Goal: Task Accomplishment & Management: Complete application form

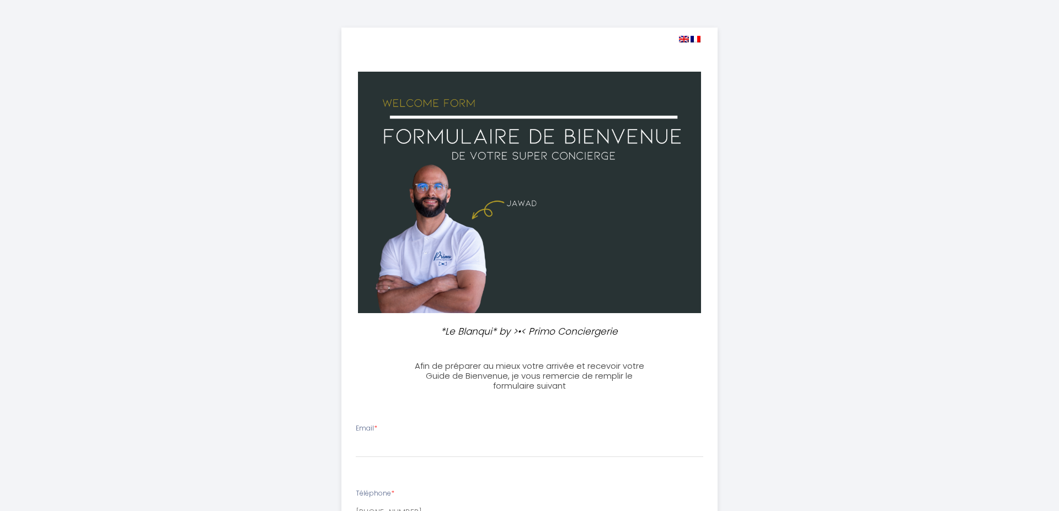
select select
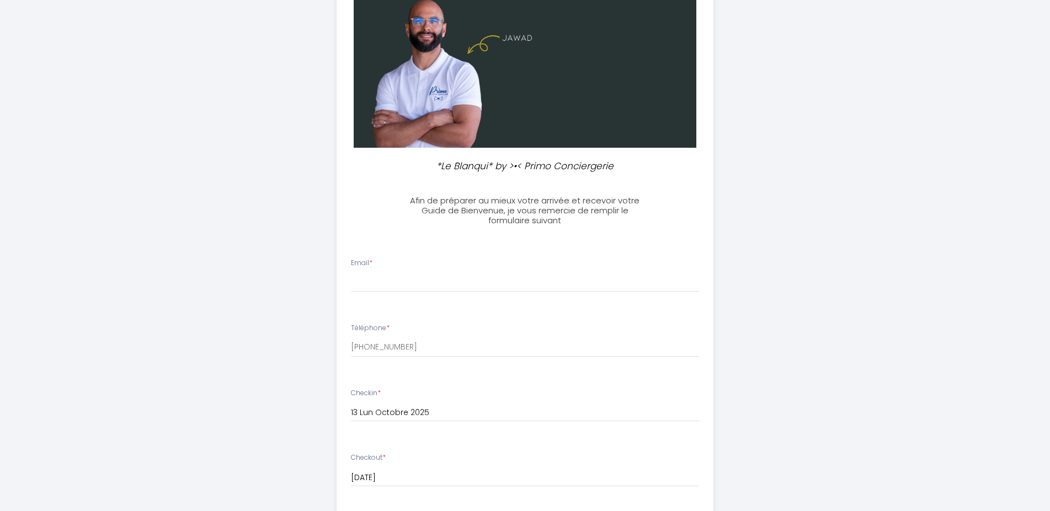
scroll to position [281, 0]
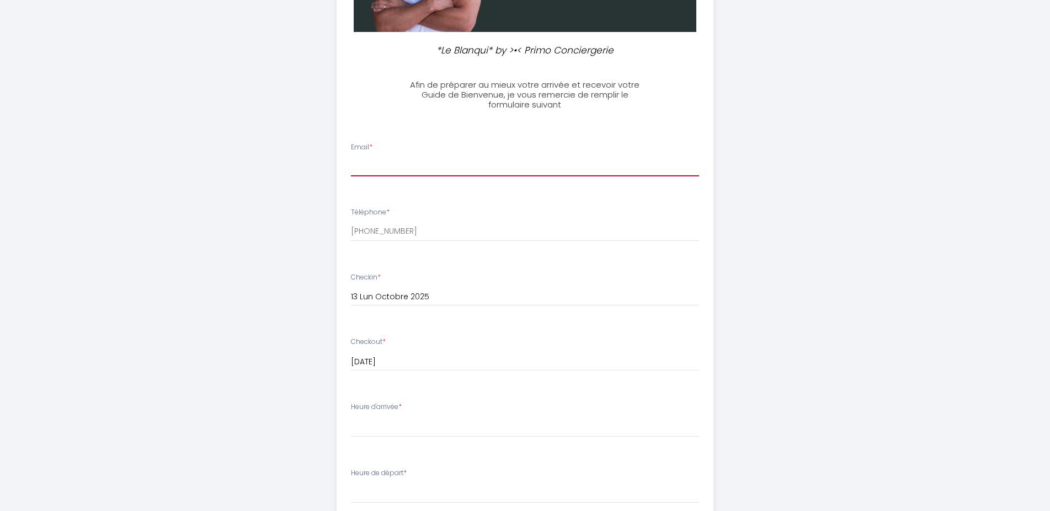
click at [397, 172] on input "Email *" at bounding box center [525, 167] width 348 height 20
type input "M"
type input "[PERSON_NAME][EMAIL_ADDRESS][DOMAIN_NAME]"
click at [371, 416] on div "Heure d'arrivée * 16:00 16:30 17:00 17:30 18:00 18:30 19:00 19:30 20:00 20:30 2…" at bounding box center [525, 419] width 348 height 35
click at [385, 407] on label "Heure d'arrivée *" at bounding box center [376, 407] width 51 height 10
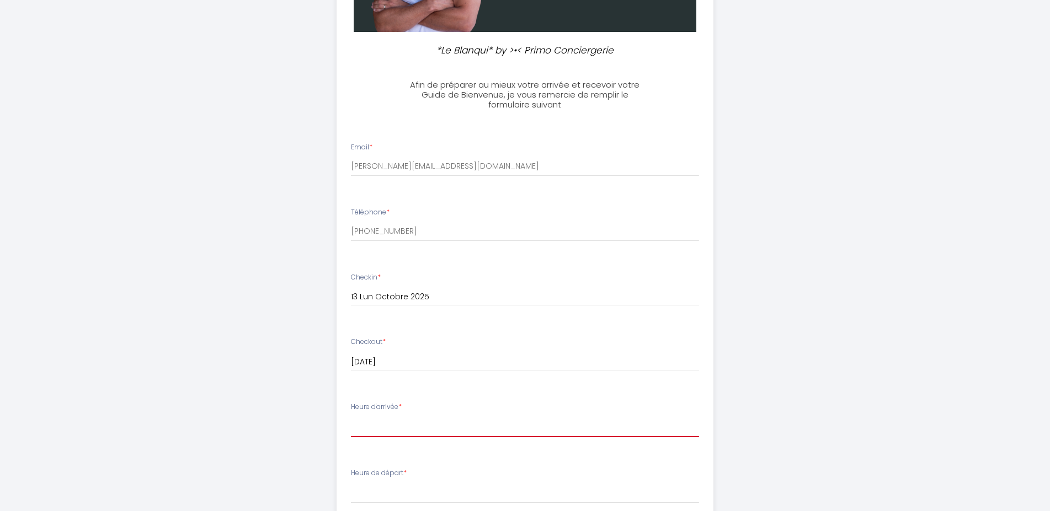
click at [351, 417] on select "16:00 16:30 17:00 17:30 18:00 18:30 19:00 19:30 20:00 20:30 21:00 21:30 22:00 2…" at bounding box center [525, 427] width 348 height 21
click at [401, 423] on select "16:00 16:30 17:00 17:30 18:00 18:30 19:00 19:30 20:00 20:30 21:00 21:30 22:00 2…" at bounding box center [525, 427] width 348 height 21
click at [351, 417] on select "16:00 16:30 17:00 17:30 18:00 18:30 19:00 19:30 20:00 20:30 21:00 21:30 22:00 2…" at bounding box center [525, 427] width 348 height 21
select select "18:00"
click option "18:00" at bounding box center [0, 0] width 0 height 0
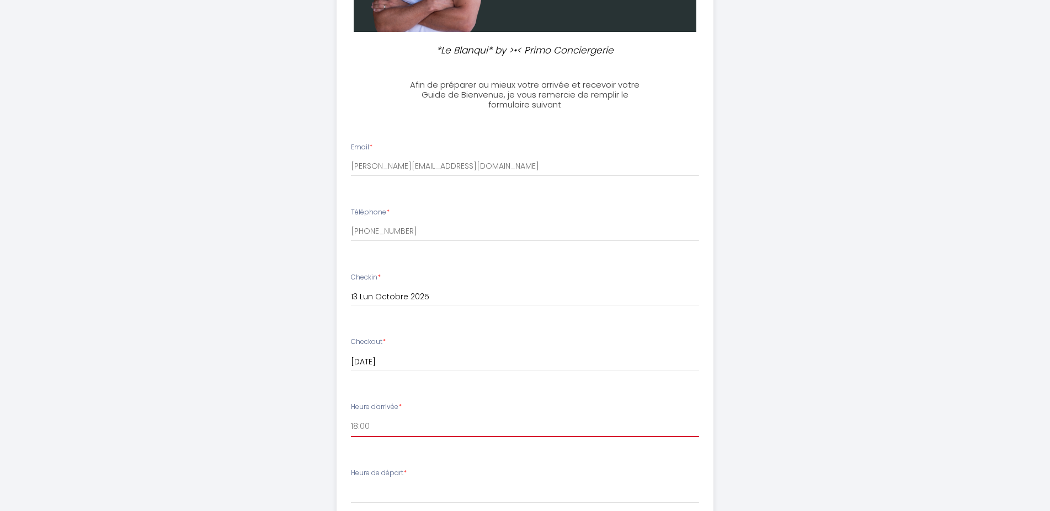
scroll to position [450, 0]
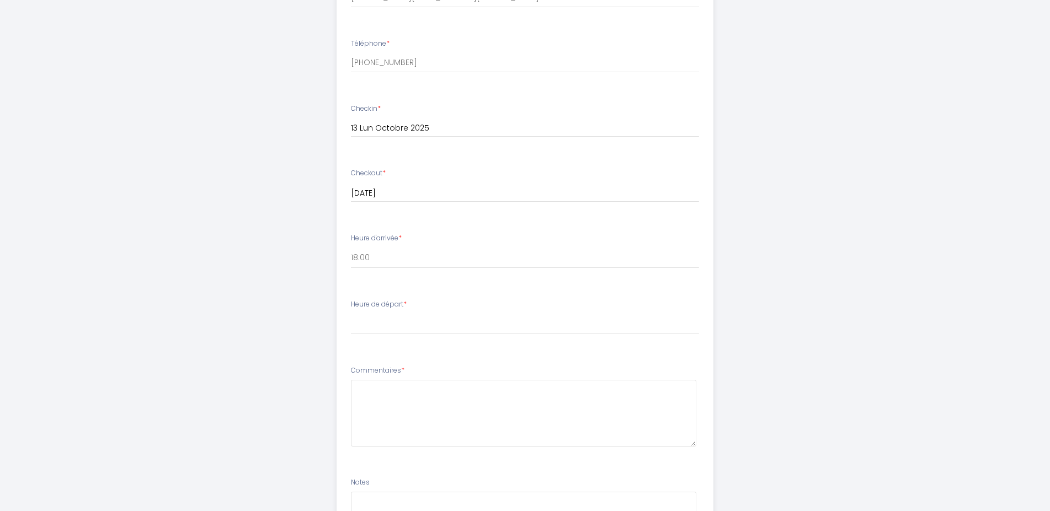
click at [370, 312] on div "Heure de départ * 00:00 00:30 01:00 01:30 02:00 02:30 03:00 03:30 04:00 04:30 0…" at bounding box center [525, 317] width 348 height 35
click at [382, 308] on label "Heure de départ *" at bounding box center [379, 305] width 56 height 10
click at [401, 301] on label "Heure de départ *" at bounding box center [379, 305] width 56 height 10
click at [404, 313] on div "Heure de départ * 00:00 00:30 01:00 01:30 02:00 02:30 03:00 03:30 04:00 04:30 0…" at bounding box center [525, 317] width 348 height 35
click at [397, 338] on li "Heure de départ * 00:00 00:30 01:00 01:30 02:00 02:30 03:00 03:30 04:00 04:30 0…" at bounding box center [525, 323] width 376 height 60
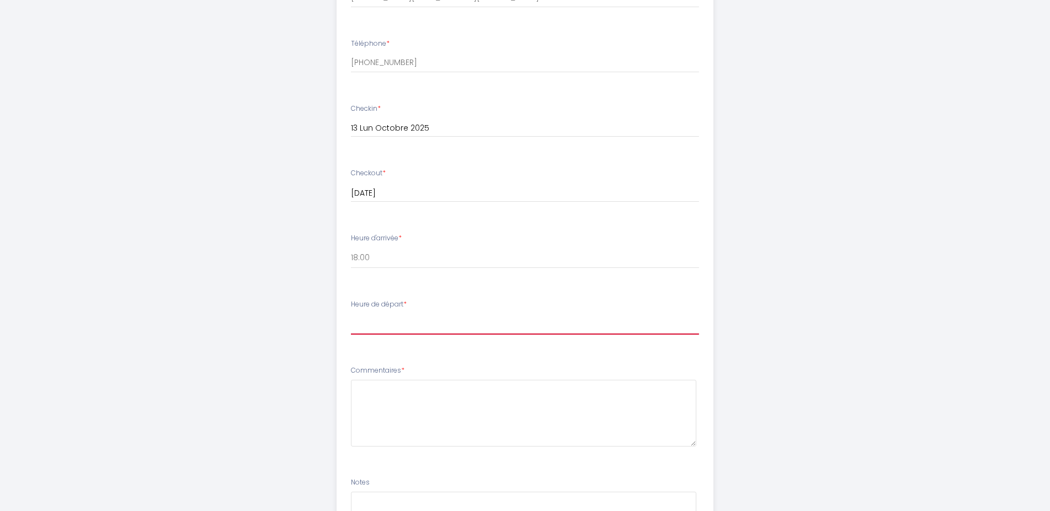
click at [351, 314] on select "00:00 00:30 01:00 01:30 02:00 02:30 03:00 03:30 04:00 04:30 05:00 05:30 06:00 0…" at bounding box center [525, 324] width 348 height 21
click option "09:00" at bounding box center [0, 0] width 0 height 0
click at [351, 314] on select "00:00 00:30 01:00 01:30 02:00 02:30 03:00 03:30 04:00 04:30 05:00 05:30 06:00 0…" at bounding box center [525, 324] width 348 height 21
select select "09:30"
click option "09:30" at bounding box center [0, 0] width 0 height 0
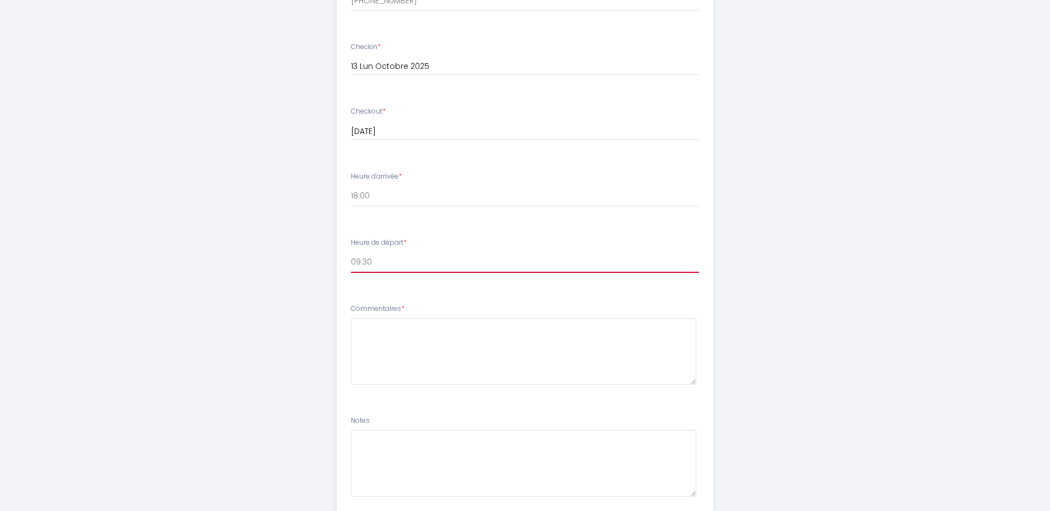
scroll to position [591, 0]
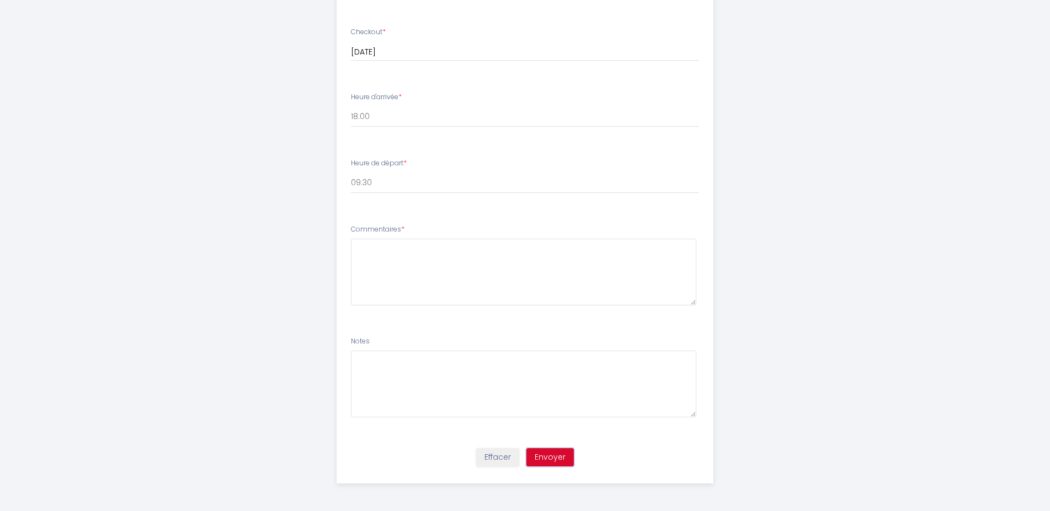
click at [549, 455] on button "Envoyer" at bounding box center [549, 458] width 47 height 19
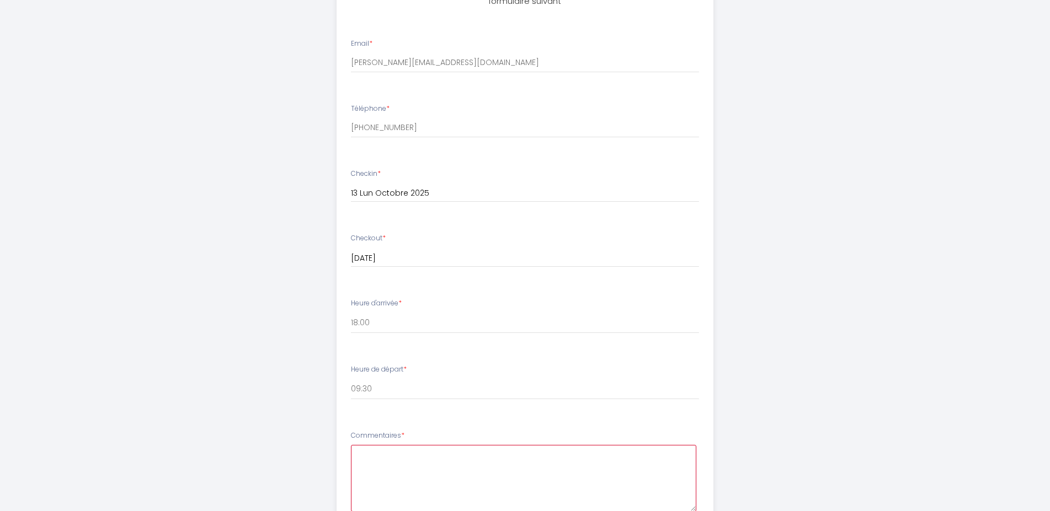
scroll to position [450, 0]
click at [384, 398] on textarea at bounding box center [523, 413] width 345 height 67
click at [370, 385] on textarea "voivi les information demandées." at bounding box center [523, 413] width 345 height 67
click at [361, 391] on textarea "voici les information demandées." at bounding box center [523, 413] width 345 height 67
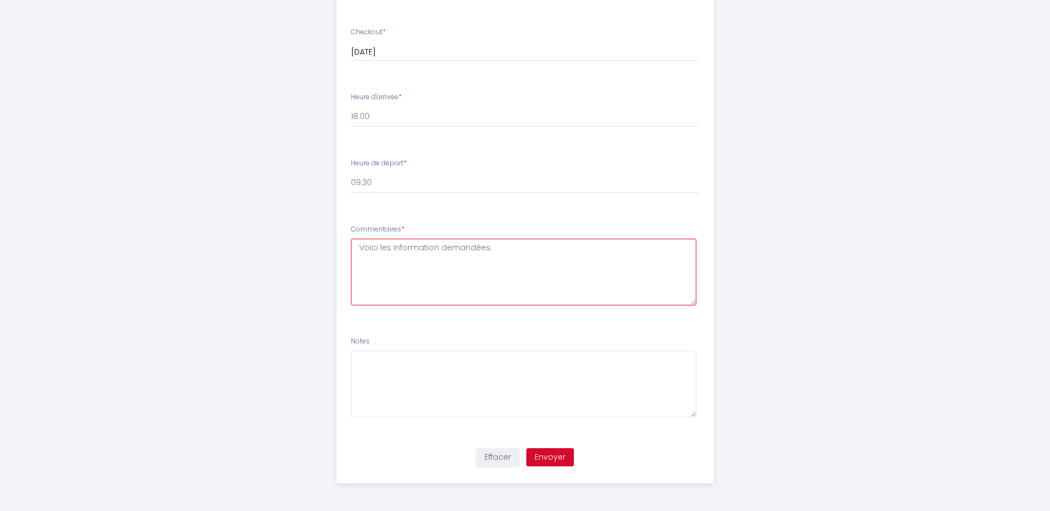
type textarea "Voici les information demandées."
click at [558, 458] on button "Envoyer" at bounding box center [549, 458] width 47 height 19
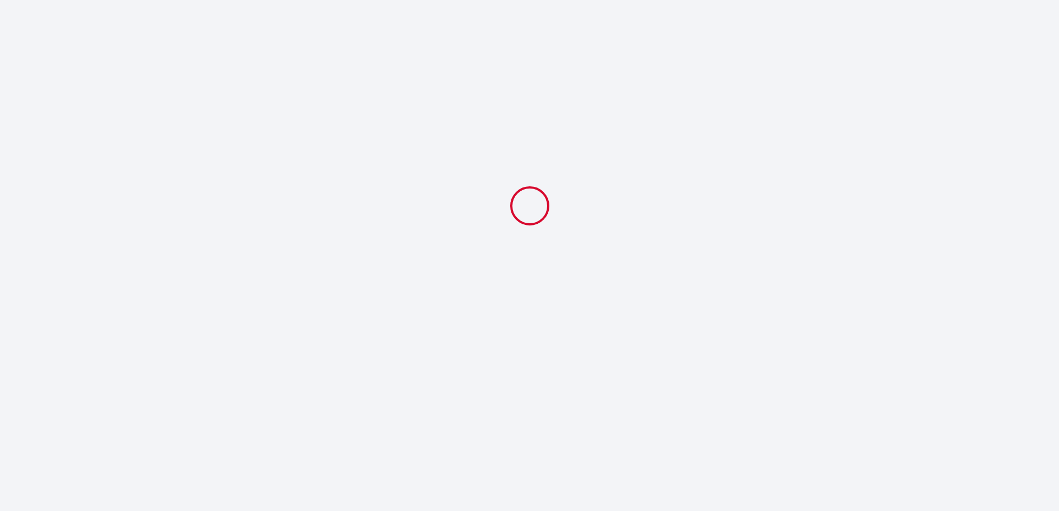
select select "18:00"
select select "09:30"
